Goal: Information Seeking & Learning: Learn about a topic

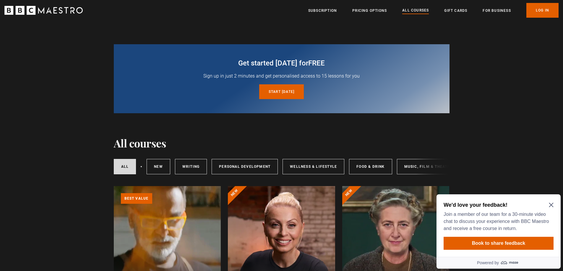
click at [552, 205] on icon "Close Maze Prompt" at bounding box center [550, 205] width 5 height 5
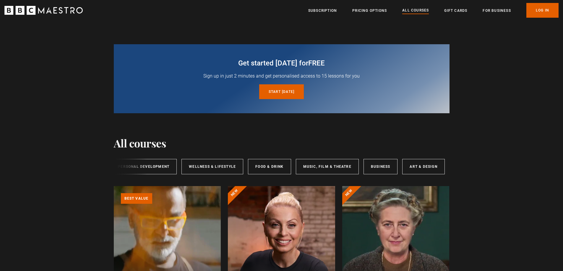
scroll to position [0, 94]
click at [362, 167] on link "Music, Film & Theatre" at bounding box center [334, 166] width 63 height 15
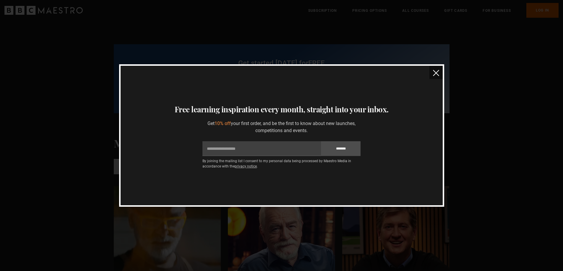
click at [435, 73] on img "close" at bounding box center [436, 73] width 6 height 6
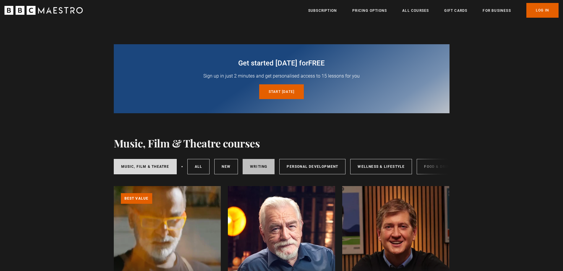
click at [271, 168] on link "Writing" at bounding box center [258, 166] width 32 height 15
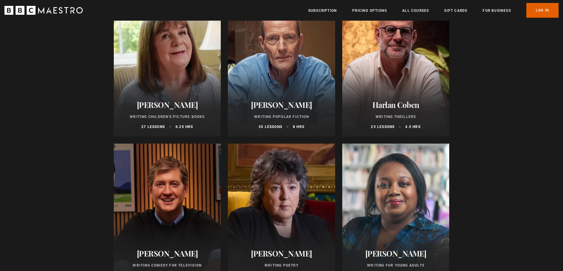
scroll to position [451, 0]
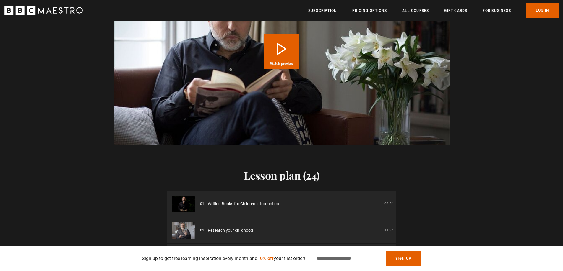
scroll to position [607, 0]
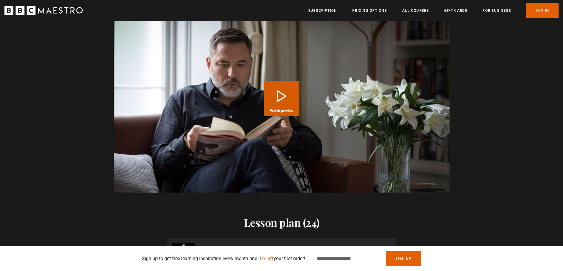
click at [278, 101] on button "Play Course overview for Writing Books for Children with David Walliams Watch p…" at bounding box center [281, 98] width 35 height 35
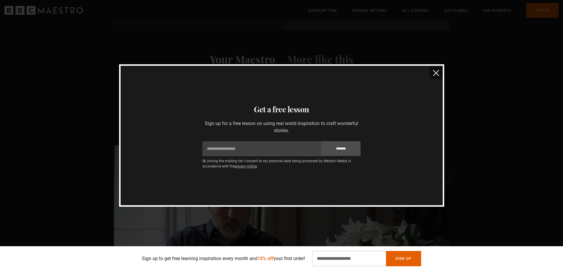
scroll to position [0, 774]
click at [435, 70] on img "close" at bounding box center [436, 73] width 6 height 6
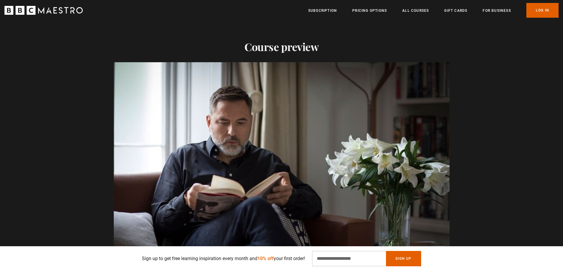
scroll to position [596, 0]
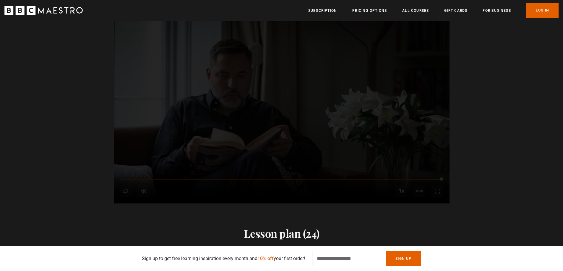
click at [128, 192] on div "Ready to get started? Buy Course Gift course Restart" at bounding box center [282, 109] width 336 height 189
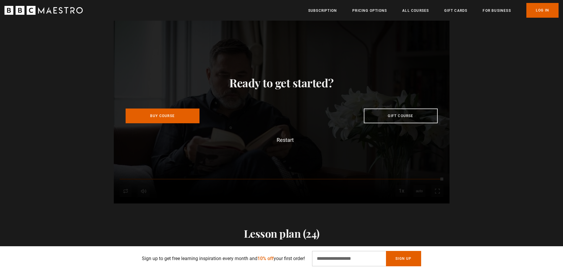
scroll to position [0, 851]
click at [366, 161] on div "Ready to get started? Buy Course Gift course Restart" at bounding box center [282, 109] width 336 height 189
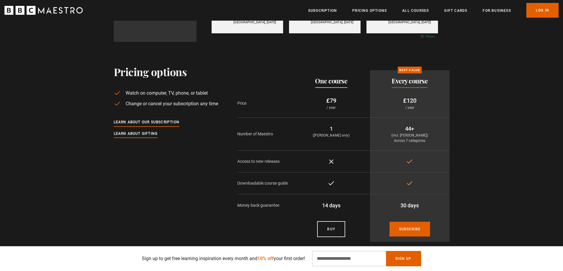
scroll to position [0, 1238]
drag, startPoint x: 212, startPoint y: 261, endPoint x: 275, endPoint y: 259, distance: 62.9
click at [275, 259] on p "Sign up to get free learning inspiration every month and 10% off your first ord…" at bounding box center [223, 258] width 163 height 7
drag, startPoint x: 258, startPoint y: 139, endPoint x: 437, endPoint y: 133, distance: 179.1
click at [437, 133] on tr "Number of Maestro 1 (David Walliams only) 44+ (incl. David Walliams) Across 7 c…" at bounding box center [343, 134] width 212 height 33
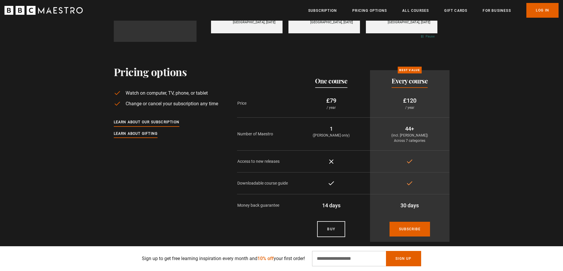
click at [483, 138] on div "Pricing options Watch on computer, TV, phone, or tablet Change or cancel your s…" at bounding box center [281, 144] width 563 height 205
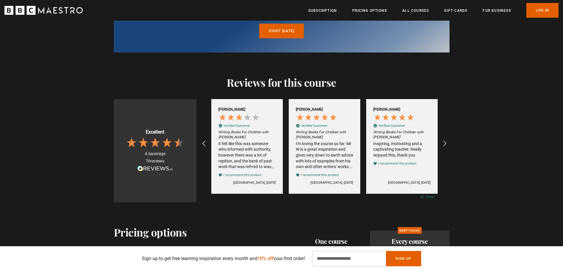
scroll to position [1038, 0]
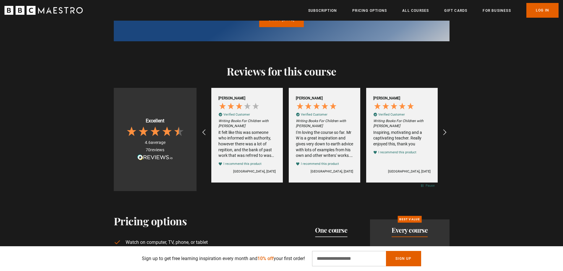
click at [247, 151] on div "it felt like this was someone who informed with authority, however there was a …" at bounding box center [246, 144] width 57 height 29
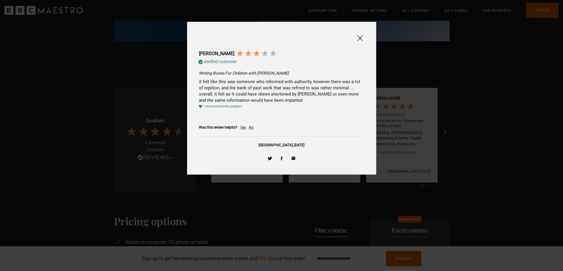
click at [359, 37] on span at bounding box center [359, 38] width 7 height 7
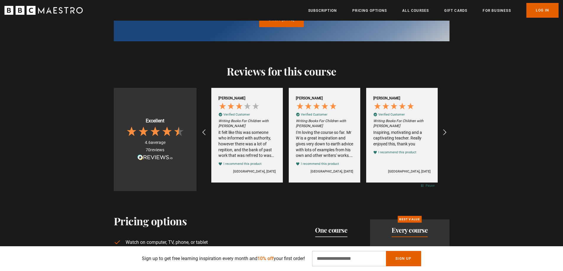
click at [319, 131] on div "Writing Books For Children with David Walliams I'm loving the course so far. Mr…" at bounding box center [324, 143] width 57 height 48
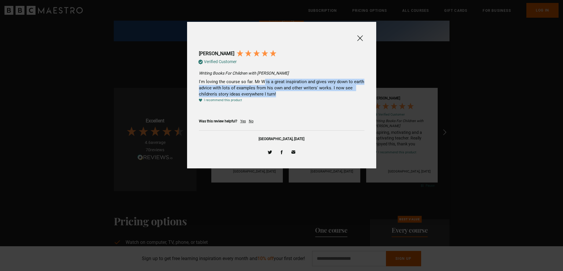
drag, startPoint x: 263, startPoint y: 82, endPoint x: 297, endPoint y: 92, distance: 35.1
click at [297, 92] on div "I'm loving the course so far. Mr W is a great inspiration and gives very down t…" at bounding box center [281, 88] width 165 height 19
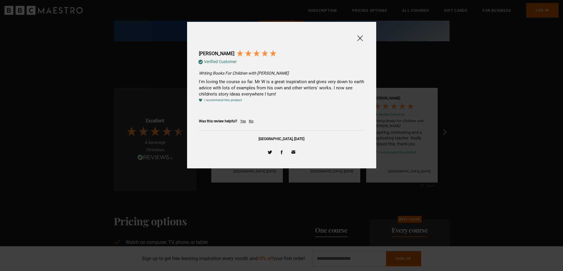
click at [360, 35] on span at bounding box center [359, 38] width 7 height 7
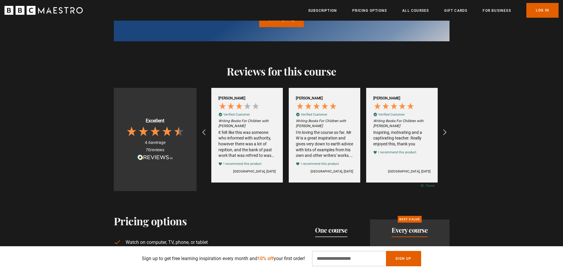
click at [392, 136] on div "Inspiring, motivating and a captivating teacher. Really enjoyed this, thank you" at bounding box center [401, 138] width 57 height 17
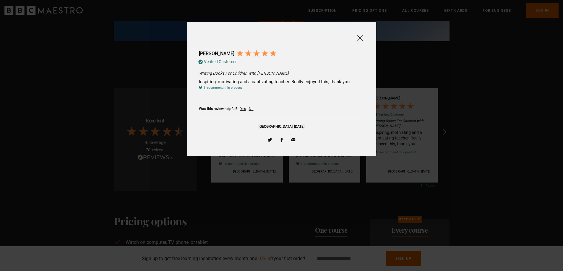
click at [360, 37] on span at bounding box center [359, 38] width 7 height 7
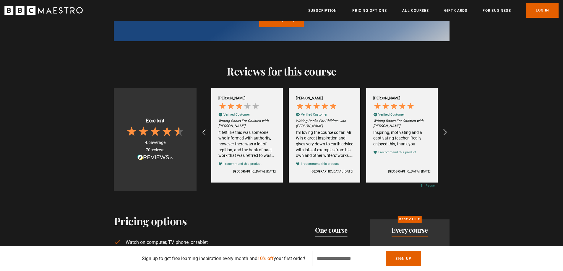
click at [444, 134] on icon "REVIEWS.io Carousel Scroll Right" at bounding box center [444, 132] width 8 height 8
click at [444, 133] on icon "REVIEWS.io Carousel Scroll Right" at bounding box center [444, 132] width 8 height 8
click at [444, 131] on icon "REVIEWS.io Carousel Scroll Right" at bounding box center [444, 132] width 8 height 8
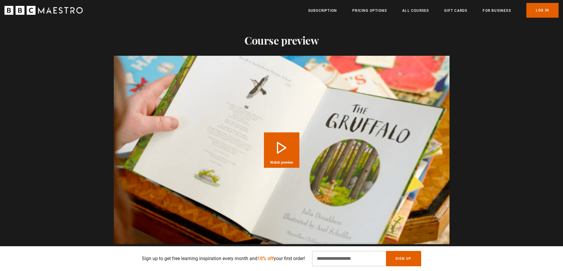
scroll to position [578, 0]
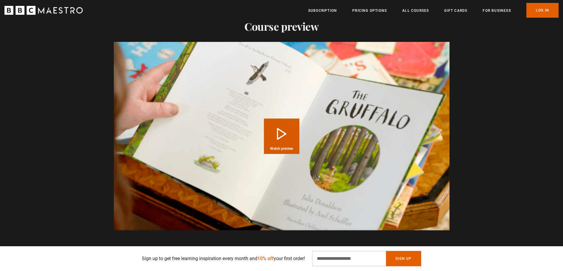
click at [284, 130] on button "Play Course overview for Writing Children's Picture Books with [PERSON_NAME] Wa…" at bounding box center [281, 136] width 35 height 35
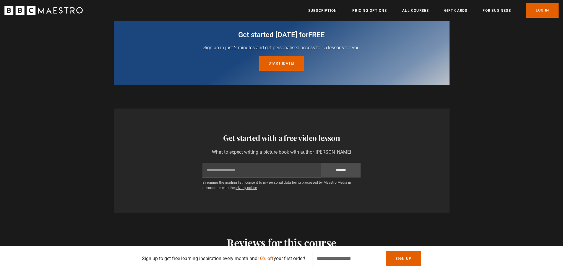
scroll to position [1186, 0]
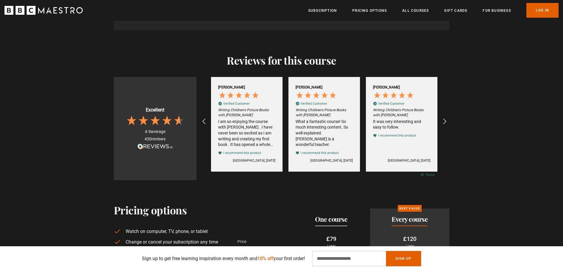
click at [249, 121] on div "I am so enjoying the course with [PERSON_NAME] . I have never been so excited a…" at bounding box center [246, 133] width 57 height 29
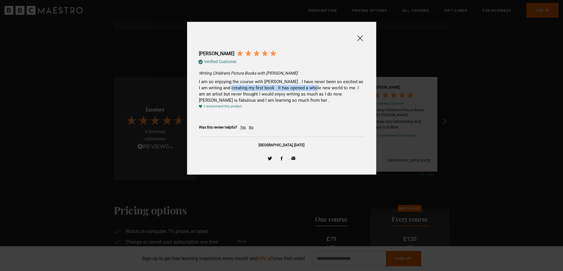
drag, startPoint x: 222, startPoint y: 87, endPoint x: 309, endPoint y: 89, distance: 86.6
click at [309, 89] on div "I am so enjoying the course with [PERSON_NAME] . I have never been so excited a…" at bounding box center [281, 91] width 165 height 25
click at [360, 37] on span at bounding box center [359, 38] width 7 height 7
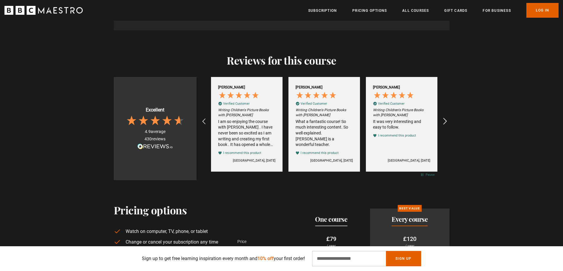
click at [444, 118] on icon "REVIEWS.io Carousel Scroll Right" at bounding box center [444, 122] width 8 height 8
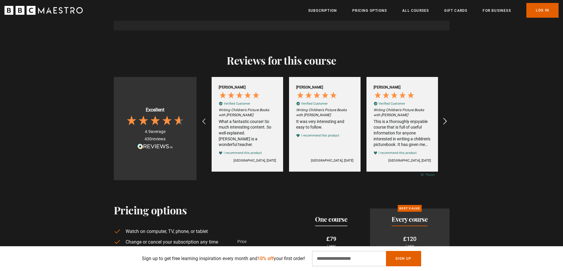
scroll to position [0, 1238]
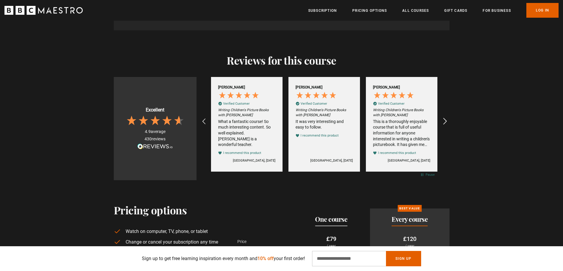
click at [444, 118] on icon "REVIEWS.io Carousel Scroll Right" at bounding box center [444, 122] width 8 height 8
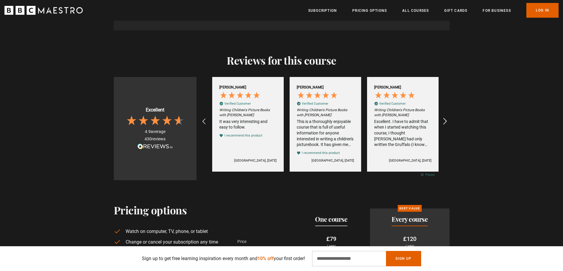
scroll to position [0, 1315]
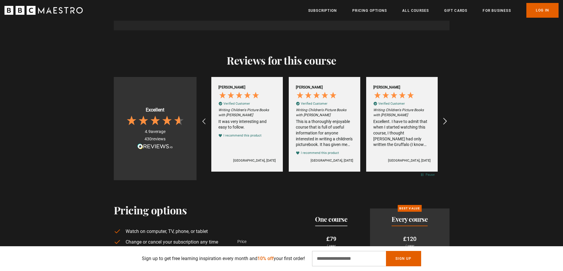
click at [444, 118] on icon "REVIEWS.io Carousel Scroll Right" at bounding box center [444, 122] width 8 height 8
click at [424, 119] on div "Excellent. I have to admit that when I started watching this course, I thought …" at bounding box center [401, 133] width 57 height 29
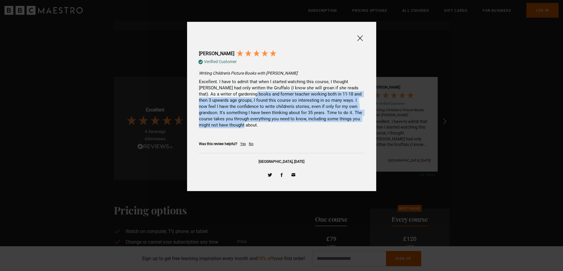
drag, startPoint x: 236, startPoint y: 95, endPoint x: 352, endPoint y: 123, distance: 119.4
click at [352, 123] on div "Excellent. I have to admit that when I started watching this course, I thought …" at bounding box center [281, 104] width 165 height 50
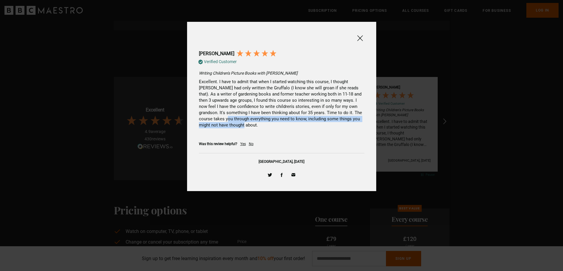
drag, startPoint x: 218, startPoint y: 118, endPoint x: 292, endPoint y: 124, distance: 74.1
click at [292, 124] on div "Excellent. I have to admit that when I started watching this course, I thought …" at bounding box center [281, 104] width 165 height 50
click at [360, 39] on span at bounding box center [359, 38] width 7 height 7
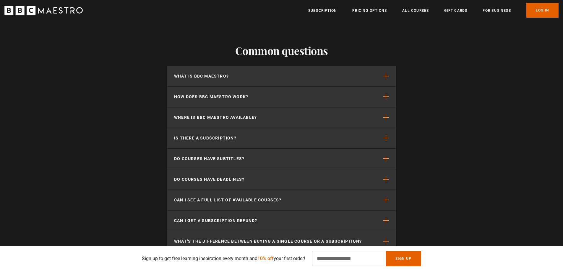
scroll to position [1951, 0]
